Goal: Transaction & Acquisition: Obtain resource

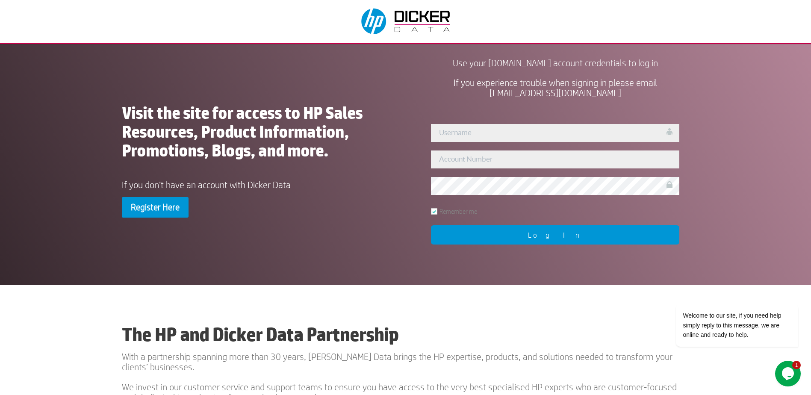
click at [467, 143] on div "User Not Found!! Remember me Log In" at bounding box center [555, 183] width 268 height 139
click at [464, 132] on input "text" at bounding box center [555, 133] width 248 height 18
type input "AmalN"
click at [461, 156] on input "text" at bounding box center [555, 159] width 248 height 18
click at [614, 163] on input "text" at bounding box center [555, 159] width 248 height 18
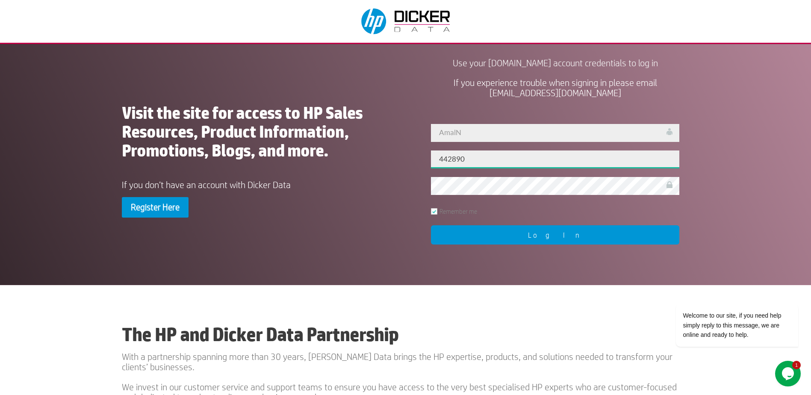
type input "442890"
click at [556, 235] on input "Log In" at bounding box center [555, 234] width 248 height 19
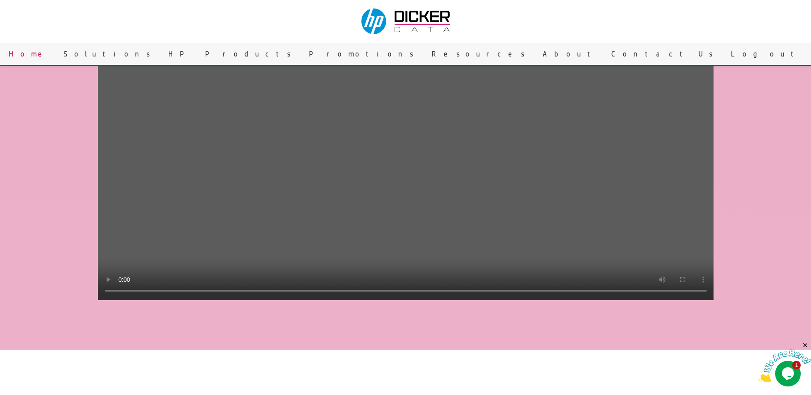
scroll to position [171, 0]
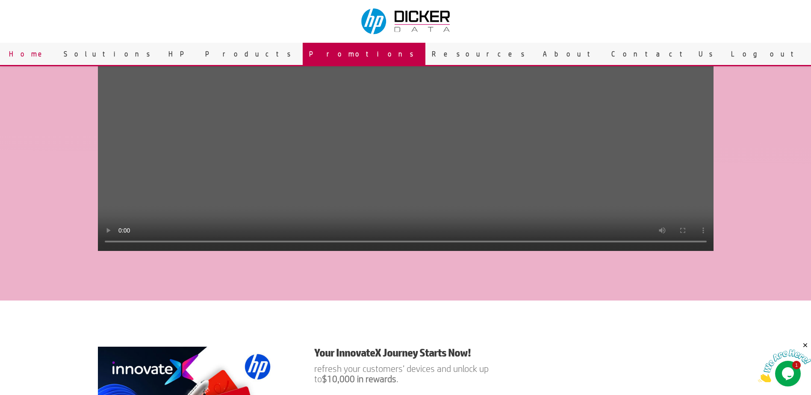
click at [400, 55] on link "Promotions" at bounding box center [364, 54] width 123 height 22
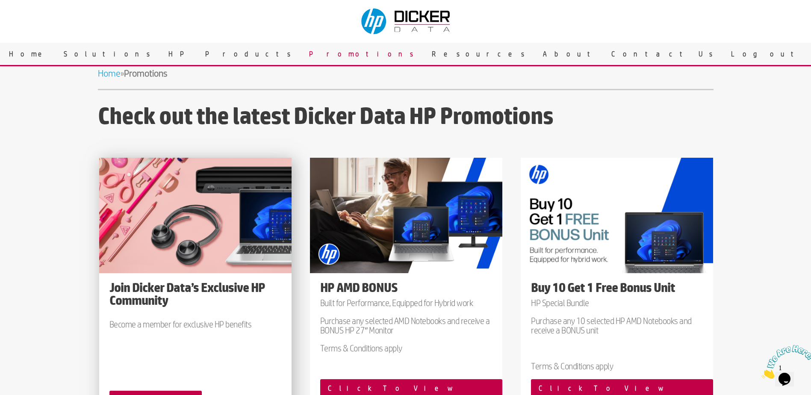
scroll to position [214, 0]
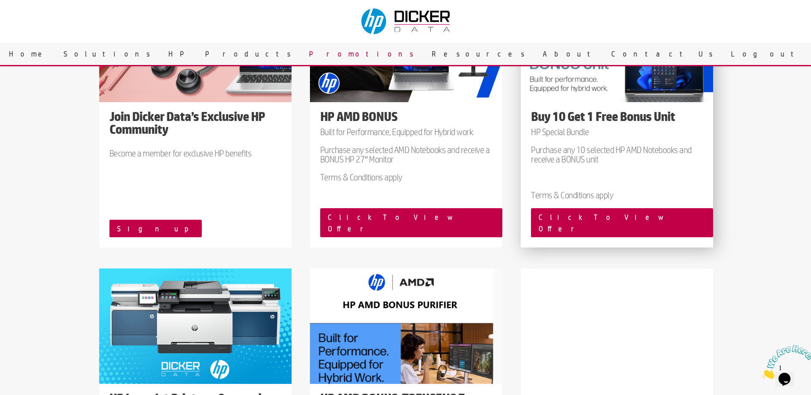
click at [643, 200] on div "Buy 10 Get 1 Free Bonus Unit HP Special Bundle Purchase any 10 selected HP AMD …" at bounding box center [616, 159] width 192 height 98
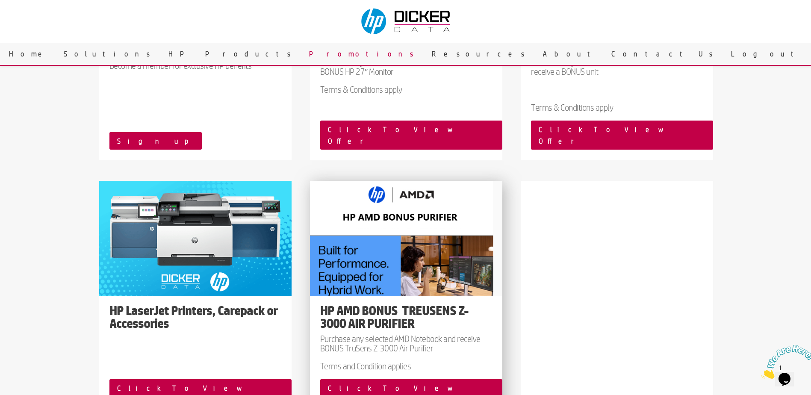
scroll to position [45, 0]
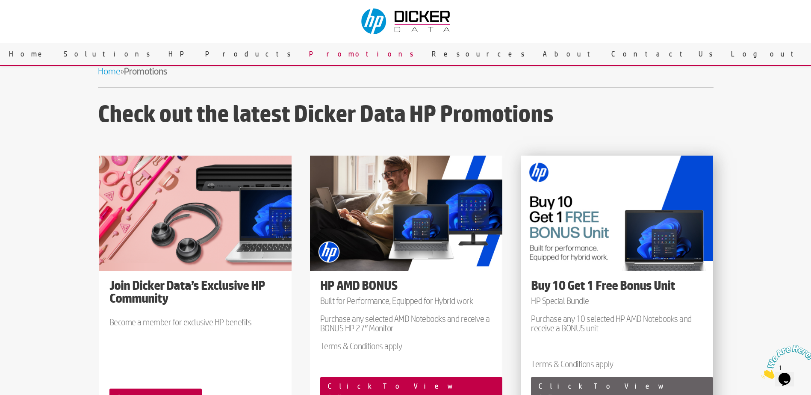
click at [587, 386] on link "Click To View Offer" at bounding box center [622, 391] width 182 height 29
